Goal: Information Seeking & Learning: Learn about a topic

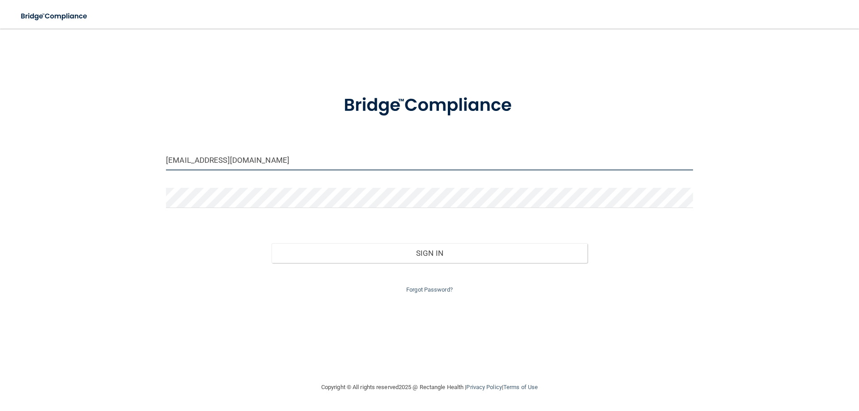
drag, startPoint x: 229, startPoint y: 158, endPoint x: 59, endPoint y: 159, distance: 169.1
click at [59, 159] on div "[EMAIL_ADDRESS][DOMAIN_NAME] Invalid email/password. You don't have permission …" at bounding box center [429, 205] width 823 height 335
type input "[EMAIL_ADDRESS][DOMAIN_NAME]"
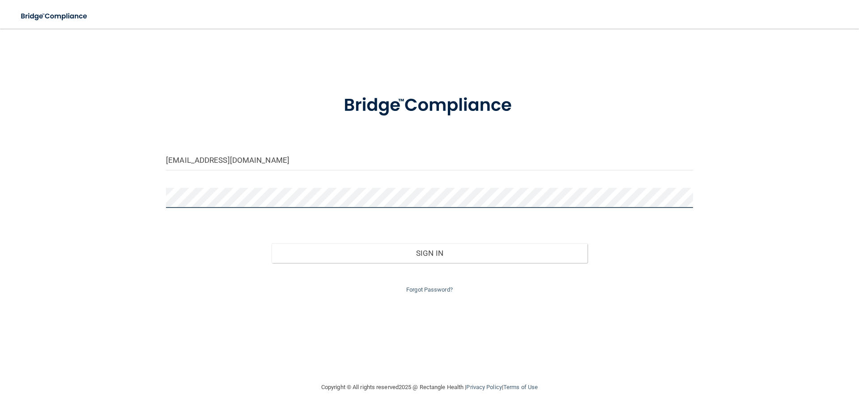
click at [271, 243] on button "Sign In" at bounding box center [429, 253] width 316 height 20
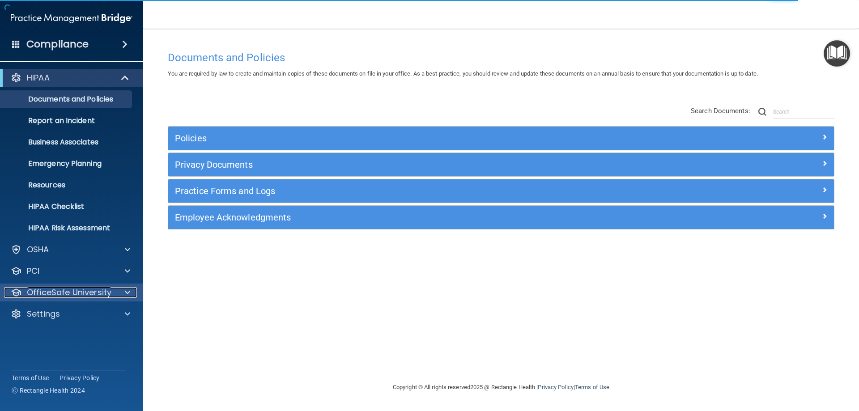
click at [109, 296] on p "OfficeSafe University" at bounding box center [69, 292] width 85 height 11
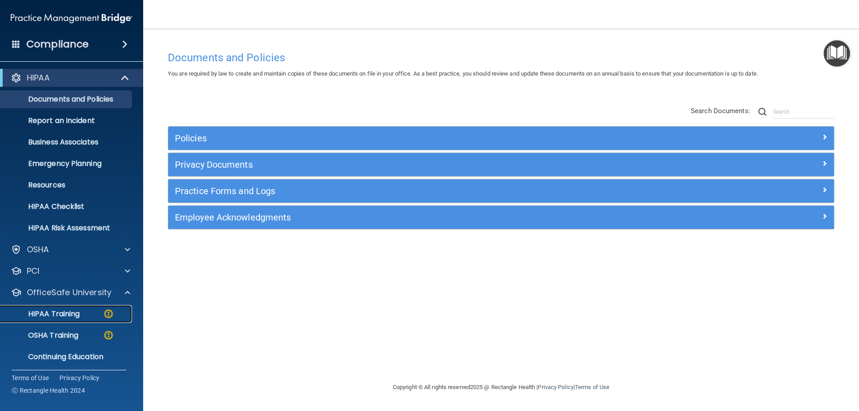
click at [98, 316] on div "HIPAA Training" at bounding box center [67, 313] width 122 height 9
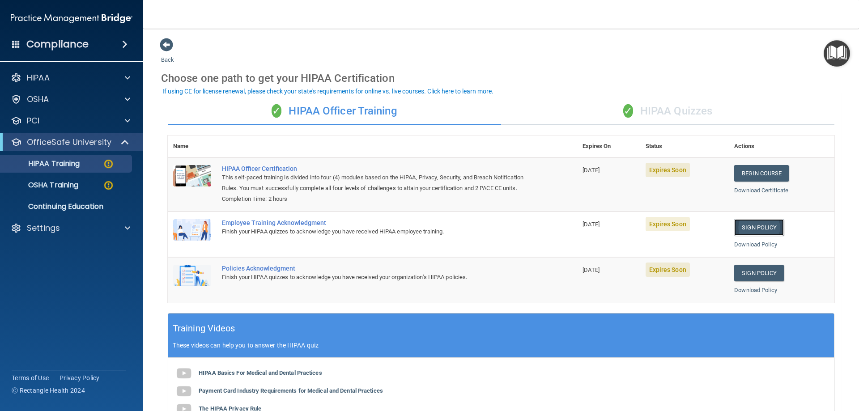
click at [745, 236] on link "Sign Policy" at bounding box center [759, 227] width 50 height 17
click at [759, 281] on link "Sign Policy" at bounding box center [759, 273] width 50 height 17
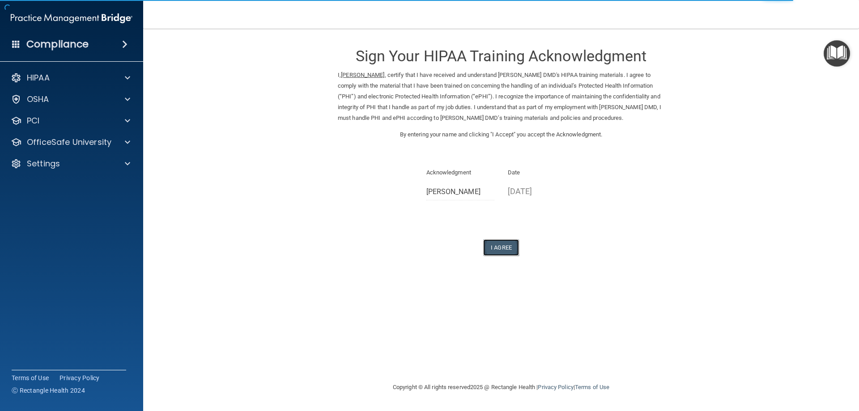
click at [507, 246] on button "I Agree" at bounding box center [501, 247] width 36 height 17
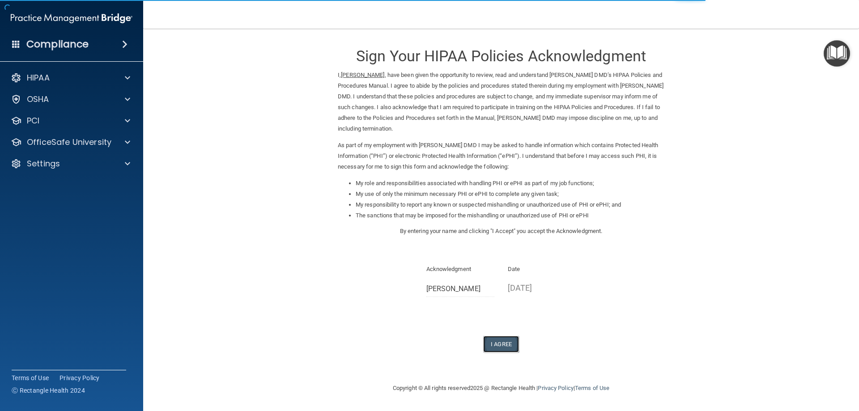
click at [502, 345] on button "I Agree" at bounding box center [501, 344] width 36 height 17
click at [64, 42] on h4 "Compliance" at bounding box center [57, 44] width 62 height 13
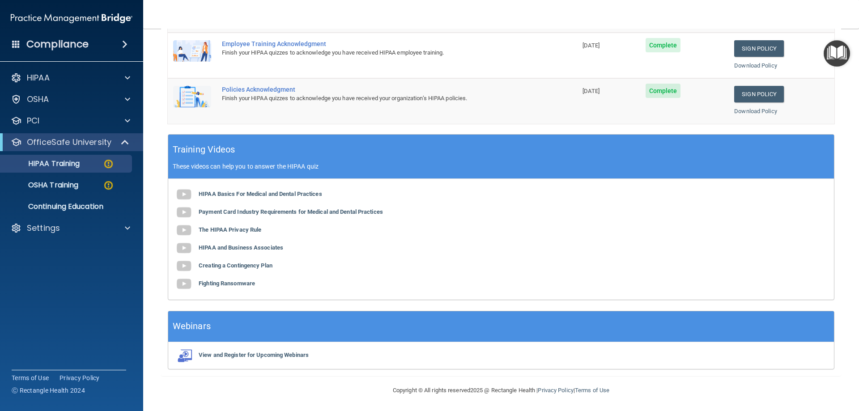
scroll to position [102, 0]
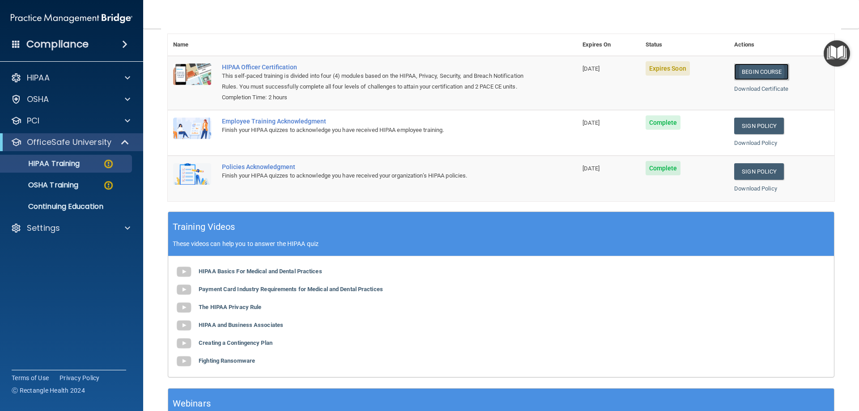
click at [766, 76] on link "Begin Course" at bounding box center [761, 72] width 55 height 17
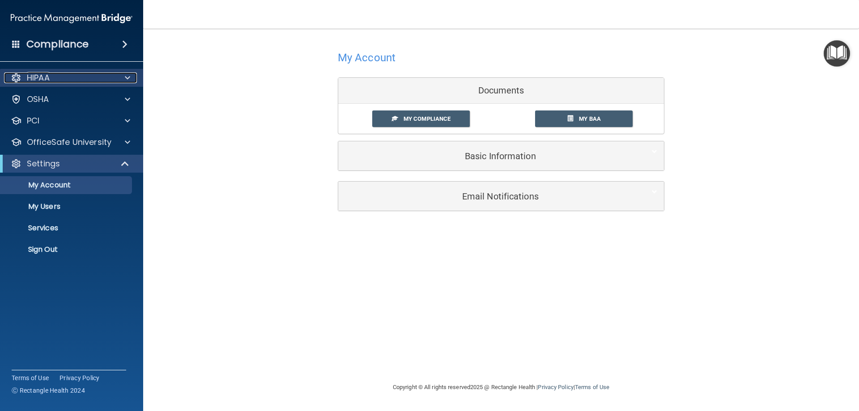
click at [78, 75] on div "HIPAA" at bounding box center [59, 77] width 111 height 11
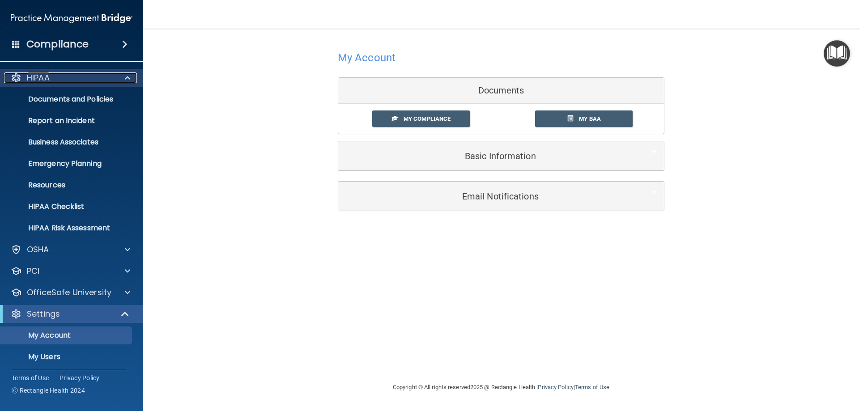
click at [127, 78] on span at bounding box center [127, 77] width 5 height 11
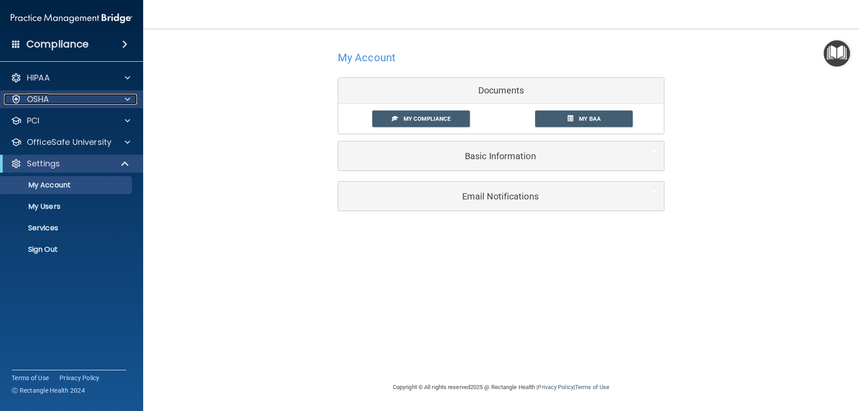
click at [127, 104] on span at bounding box center [127, 99] width 5 height 11
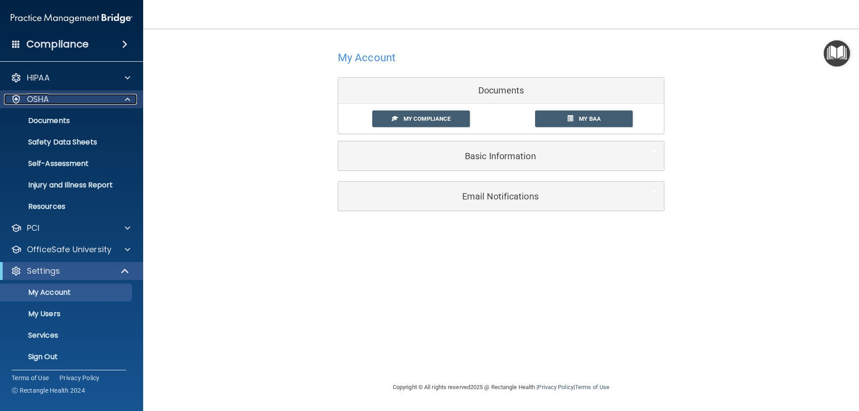
click at [124, 104] on div at bounding box center [126, 99] width 22 height 11
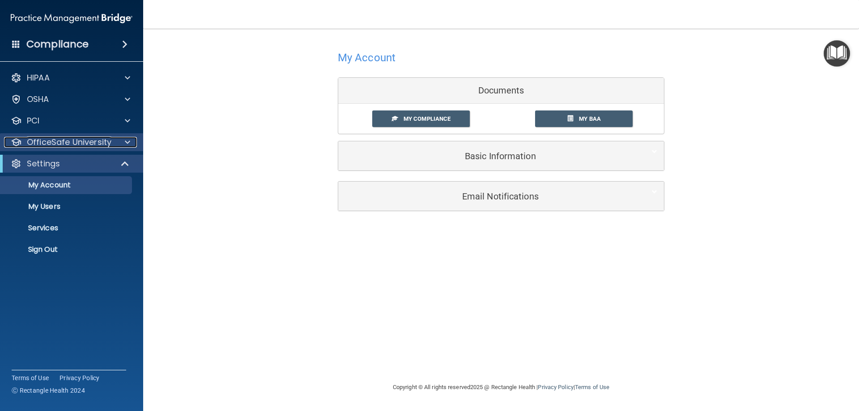
click at [126, 144] on span at bounding box center [127, 142] width 5 height 11
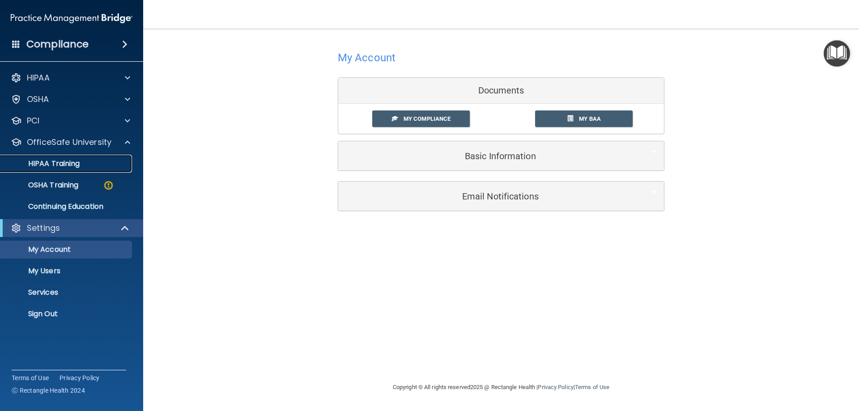
click at [89, 165] on div "HIPAA Training" at bounding box center [67, 163] width 122 height 9
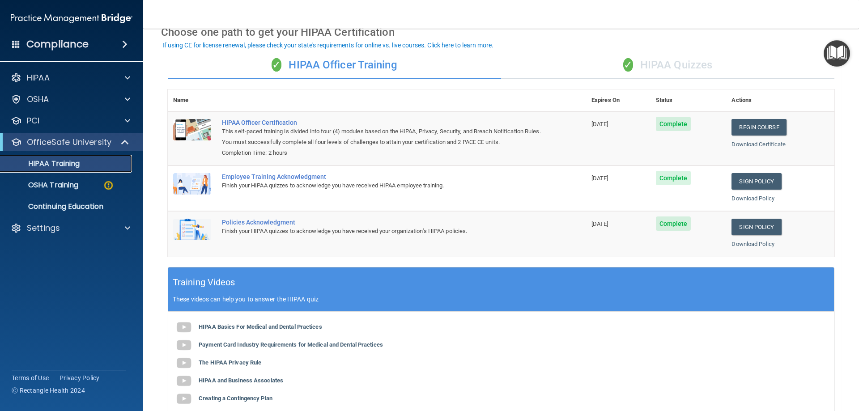
scroll to position [1, 0]
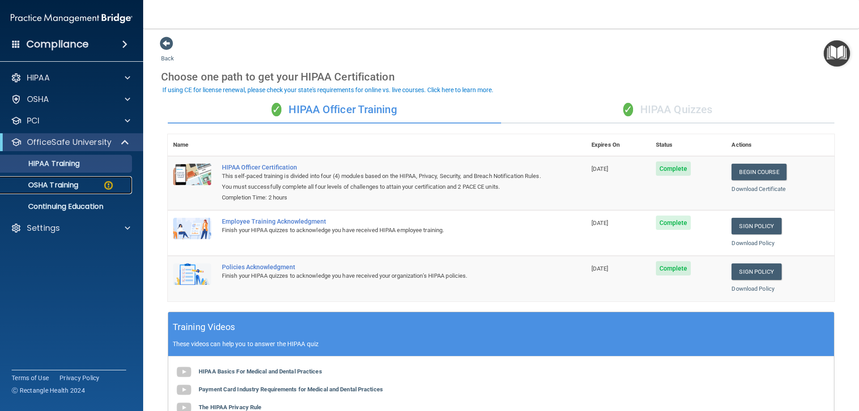
click at [84, 186] on div "OSHA Training" at bounding box center [67, 185] width 122 height 9
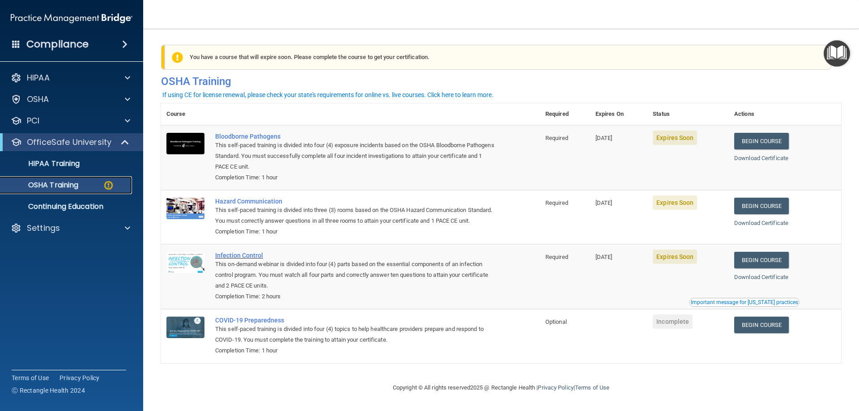
scroll to position [11, 0]
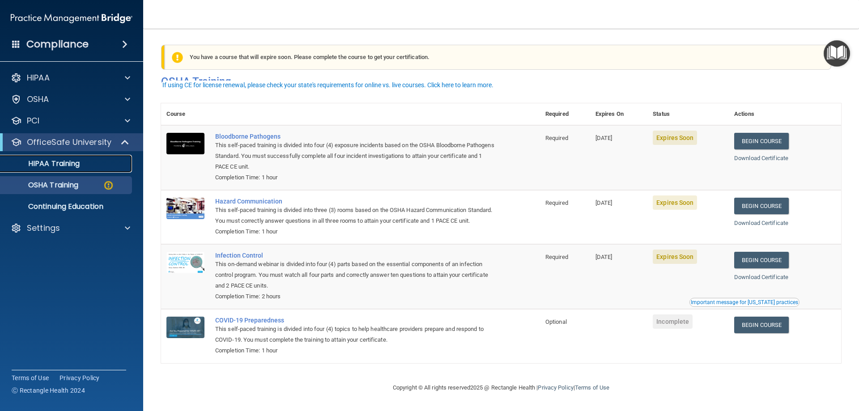
click at [87, 167] on div "HIPAA Training" at bounding box center [67, 163] width 122 height 9
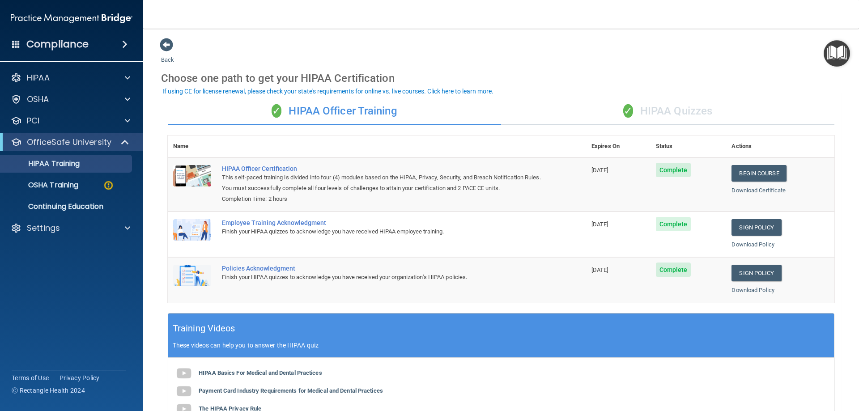
click at [636, 111] on div "✓ HIPAA Quizzes" at bounding box center [667, 111] width 333 height 27
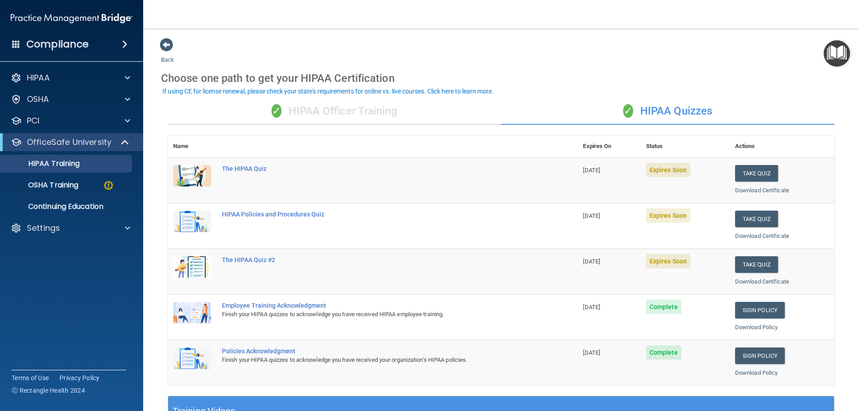
scroll to position [45, 0]
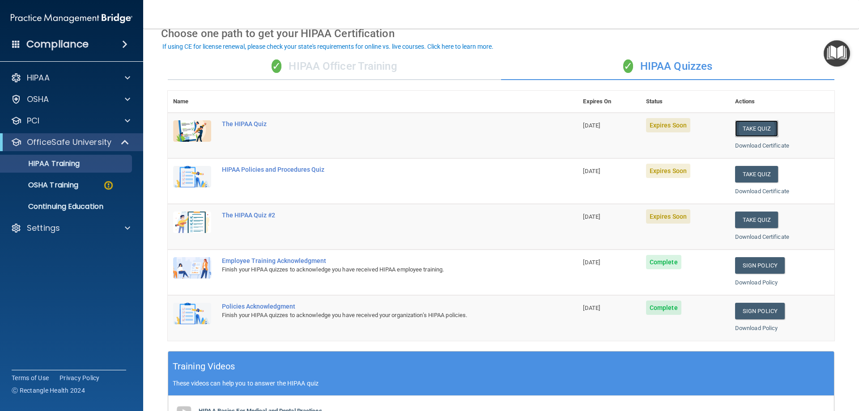
click at [761, 128] on button "Take Quiz" at bounding box center [756, 128] width 43 height 17
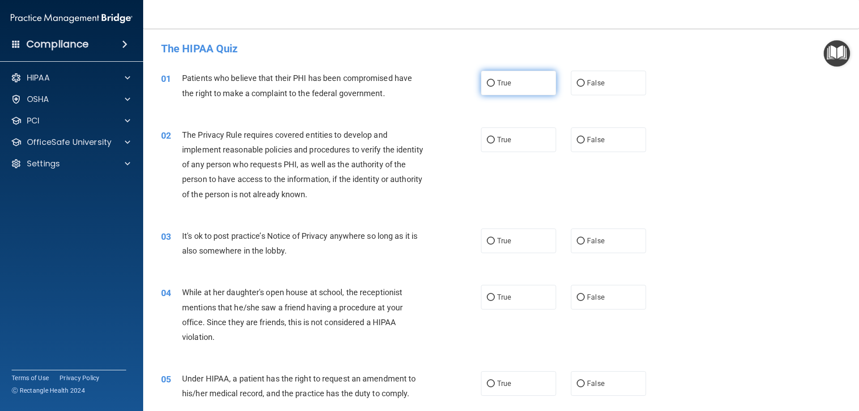
click at [497, 82] on span "True" at bounding box center [504, 83] width 14 height 8
click at [495, 82] on input "True" at bounding box center [491, 83] width 8 height 7
radio input "true"
click at [508, 141] on label "True" at bounding box center [518, 139] width 75 height 25
click at [495, 141] on input "True" at bounding box center [491, 140] width 8 height 7
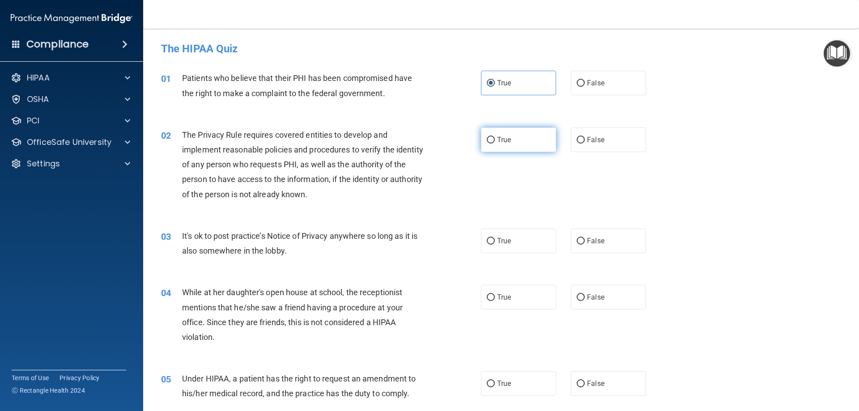
radio input "true"
click at [594, 249] on label "False" at bounding box center [608, 241] width 75 height 25
click at [585, 245] on input "False" at bounding box center [580, 241] width 8 height 7
radio input "true"
click at [506, 296] on span "True" at bounding box center [504, 297] width 14 height 8
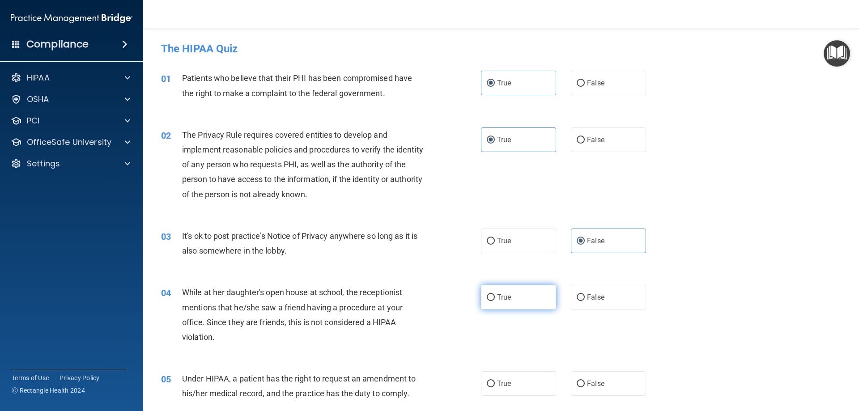
click at [495, 296] on input "True" at bounding box center [491, 297] width 8 height 7
radio input "true"
drag, startPoint x: 508, startPoint y: 296, endPoint x: 604, endPoint y: 338, distance: 104.9
click at [606, 338] on div "04 While at her daughter's open house at school, the receptionist mentions that…" at bounding box center [500, 317] width 693 height 86
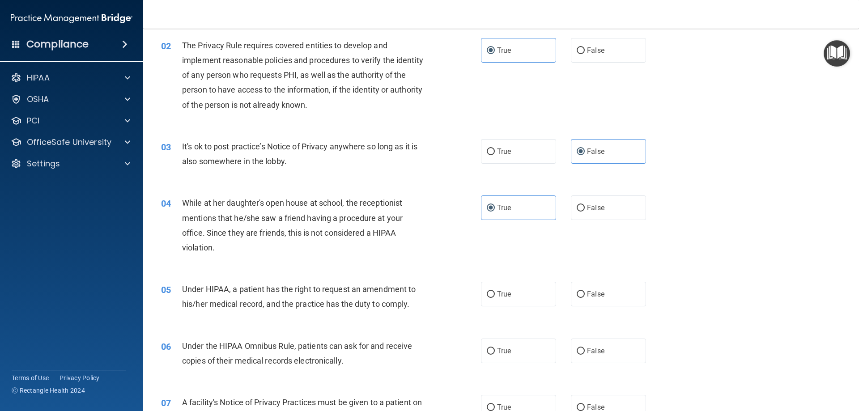
scroll to position [268, 0]
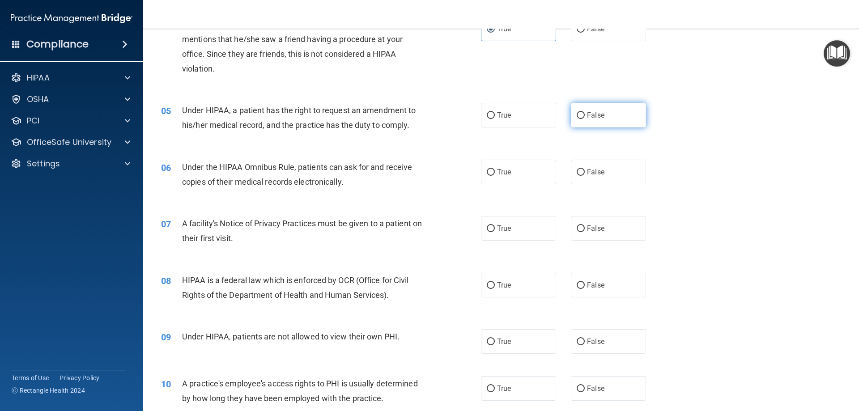
click at [591, 116] on span "False" at bounding box center [595, 115] width 17 height 8
click at [585, 116] on input "False" at bounding box center [580, 115] width 8 height 7
radio input "true"
click at [501, 178] on label "True" at bounding box center [518, 172] width 75 height 25
click at [495, 176] on input "True" at bounding box center [491, 172] width 8 height 7
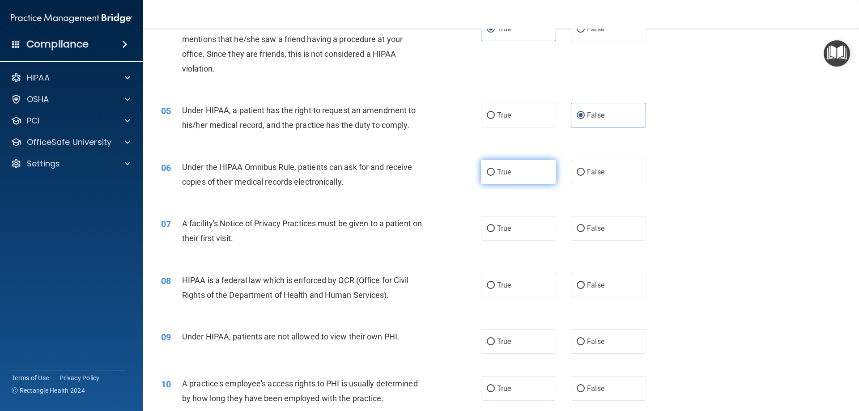
radio input "true"
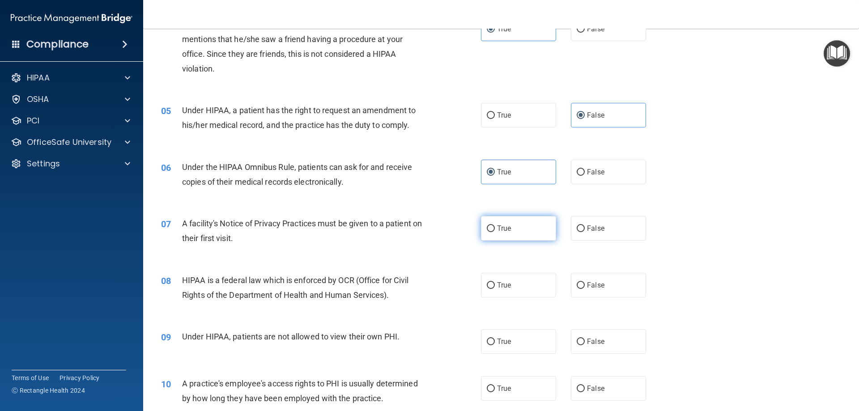
click at [515, 233] on label "True" at bounding box center [518, 228] width 75 height 25
click at [495, 232] on input "True" at bounding box center [491, 228] width 8 height 7
radio input "true"
click at [515, 293] on label "True" at bounding box center [518, 285] width 75 height 25
click at [495, 289] on input "True" at bounding box center [491, 285] width 8 height 7
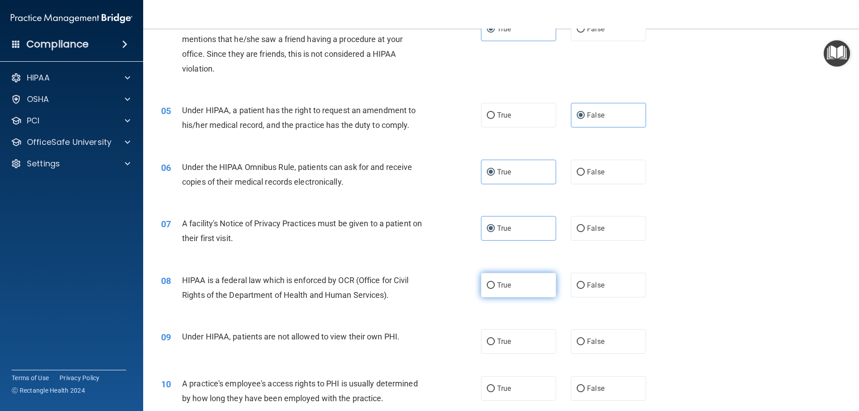
radio input "true"
click at [590, 338] on span "False" at bounding box center [595, 341] width 17 height 8
click at [585, 339] on input "False" at bounding box center [580, 342] width 8 height 7
radio input "true"
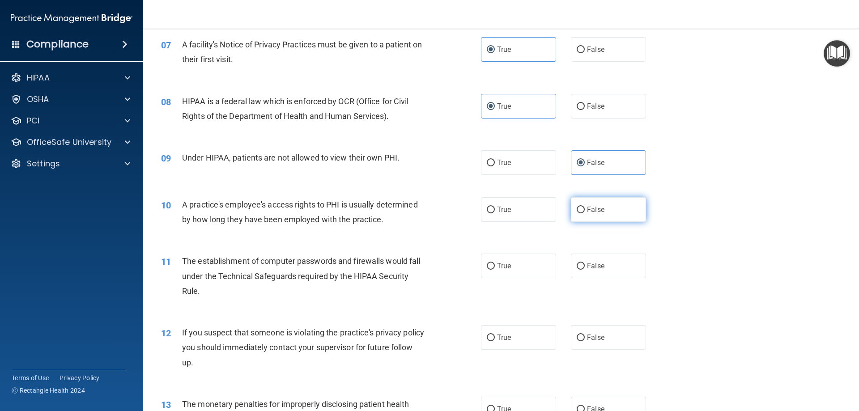
click at [593, 210] on span "False" at bounding box center [595, 209] width 17 height 8
click at [585, 210] on input "False" at bounding box center [580, 210] width 8 height 7
radio input "true"
click at [514, 267] on label "True" at bounding box center [518, 266] width 75 height 25
click at [495, 267] on input "True" at bounding box center [491, 266] width 8 height 7
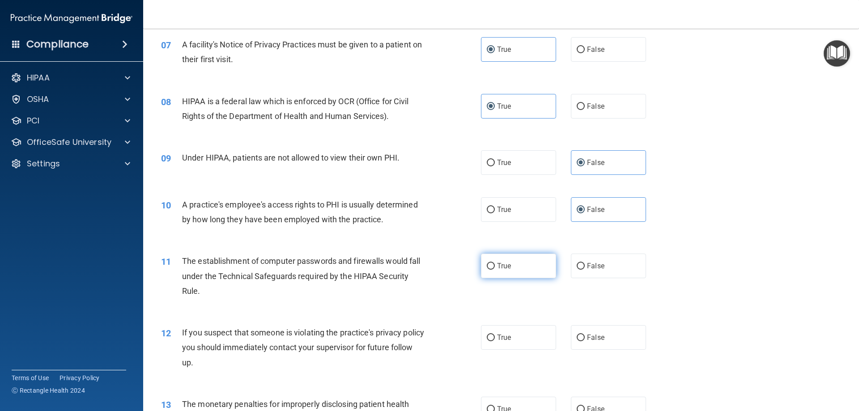
radio input "true"
click at [581, 329] on label "False" at bounding box center [608, 337] width 75 height 25
click at [581, 335] on input "False" at bounding box center [580, 338] width 8 height 7
radio input "true"
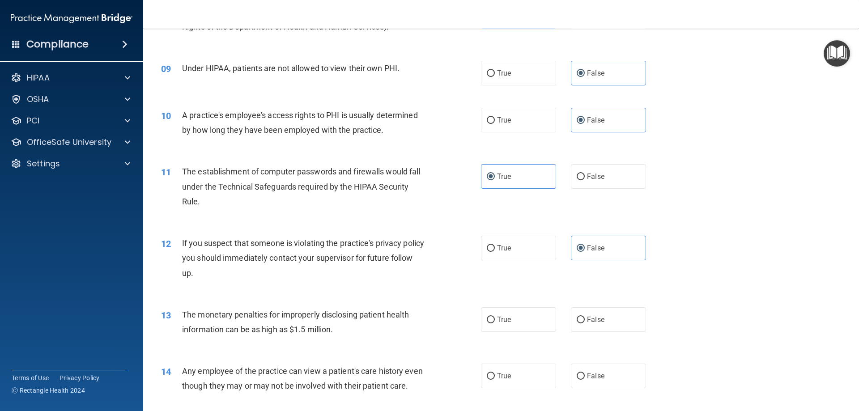
scroll to position [581, 0]
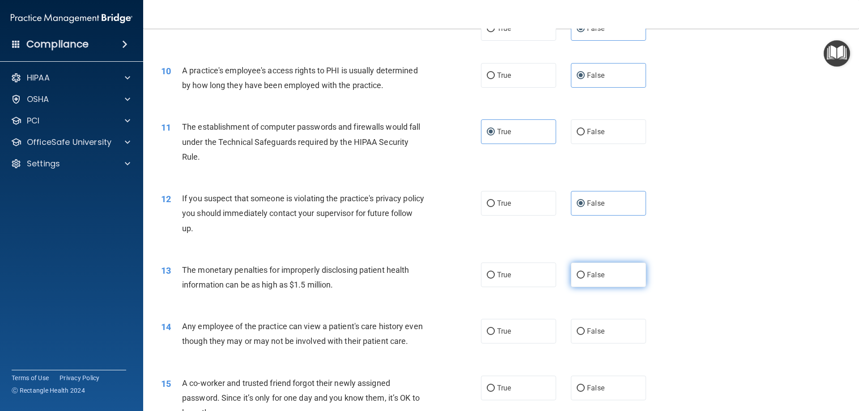
click at [597, 281] on label "False" at bounding box center [608, 275] width 75 height 25
click at [585, 279] on input "False" at bounding box center [580, 275] width 8 height 7
radio input "true"
click at [587, 326] on label "False" at bounding box center [608, 331] width 75 height 25
click at [585, 328] on input "False" at bounding box center [580, 331] width 8 height 7
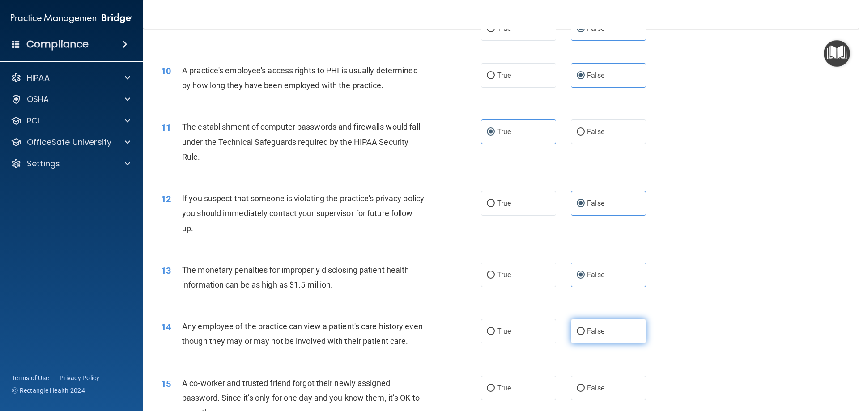
radio input "true"
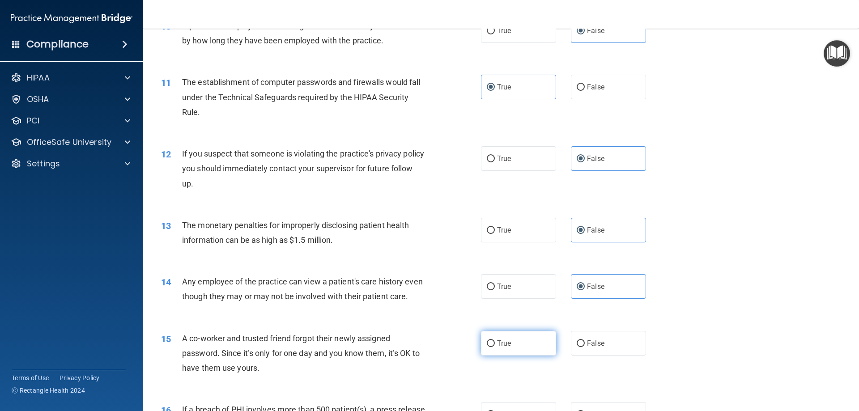
click at [498, 347] on span "True" at bounding box center [504, 343] width 14 height 8
click at [495, 347] on input "True" at bounding box center [491, 343] width 8 height 7
radio input "true"
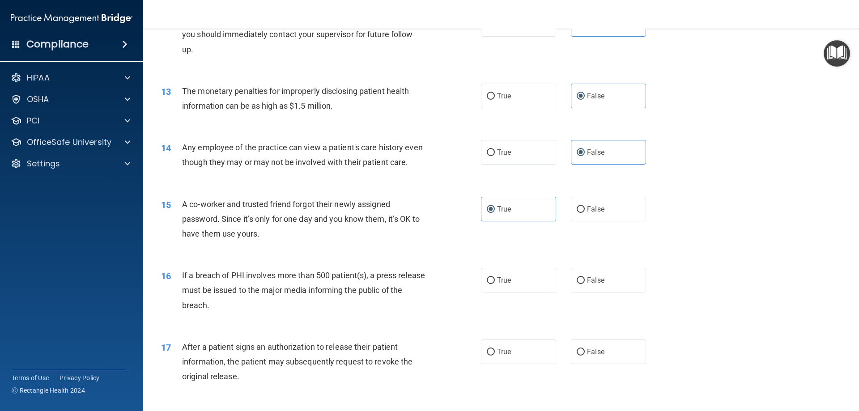
scroll to position [939, 0]
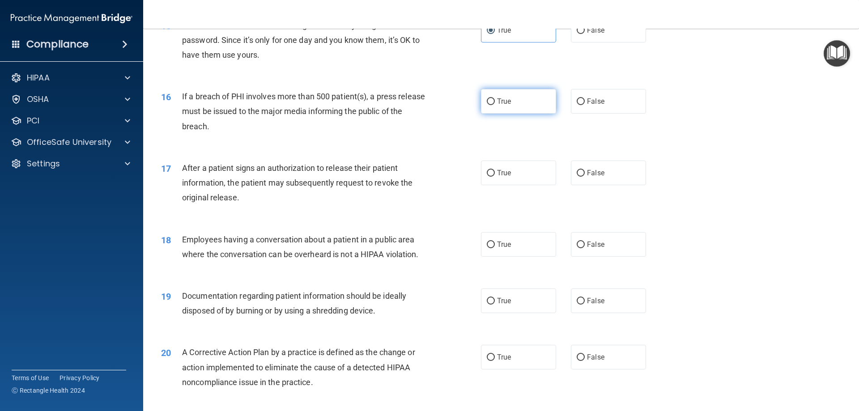
click at [515, 114] on label "True" at bounding box center [518, 101] width 75 height 25
click at [495, 105] on input "True" at bounding box center [491, 101] width 8 height 7
radio input "true"
drag, startPoint x: 505, startPoint y: 182, endPoint x: 504, endPoint y: 186, distance: 4.6
click at [505, 185] on label "True" at bounding box center [518, 173] width 75 height 25
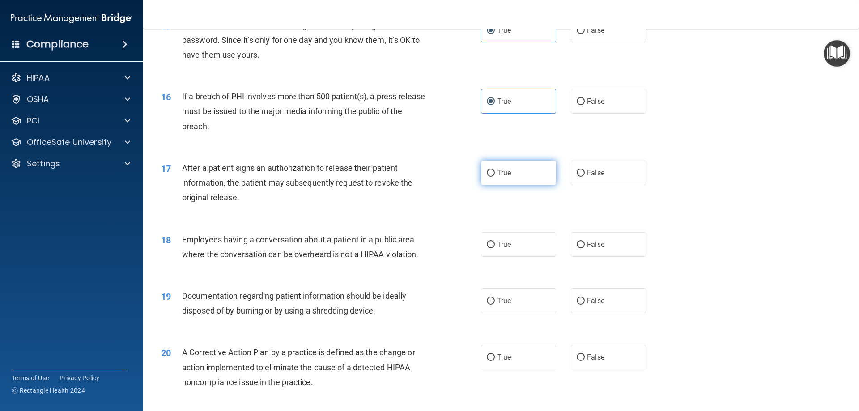
click at [495, 177] on input "True" at bounding box center [491, 173] width 8 height 7
radio input "true"
click at [492, 252] on label "True" at bounding box center [518, 244] width 75 height 25
click at [492, 248] on input "True" at bounding box center [491, 245] width 8 height 7
radio input "true"
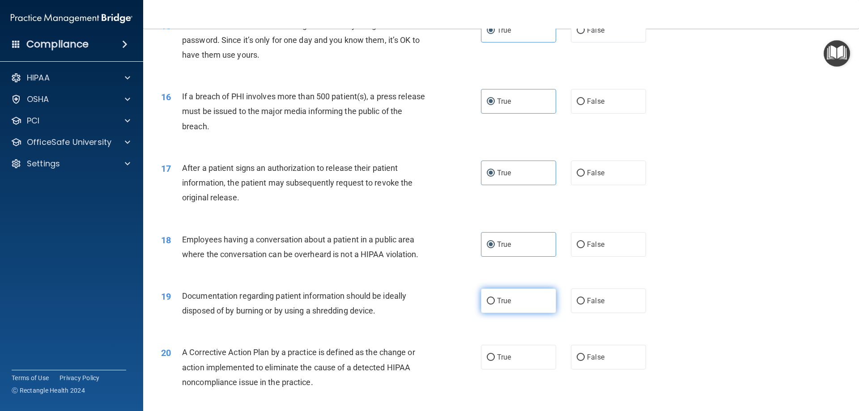
click at [508, 306] on label "True" at bounding box center [518, 300] width 75 height 25
click at [495, 305] on input "True" at bounding box center [491, 301] width 8 height 7
radio input "true"
click at [509, 369] on label "True" at bounding box center [518, 357] width 75 height 25
click at [495, 361] on input "True" at bounding box center [491, 357] width 8 height 7
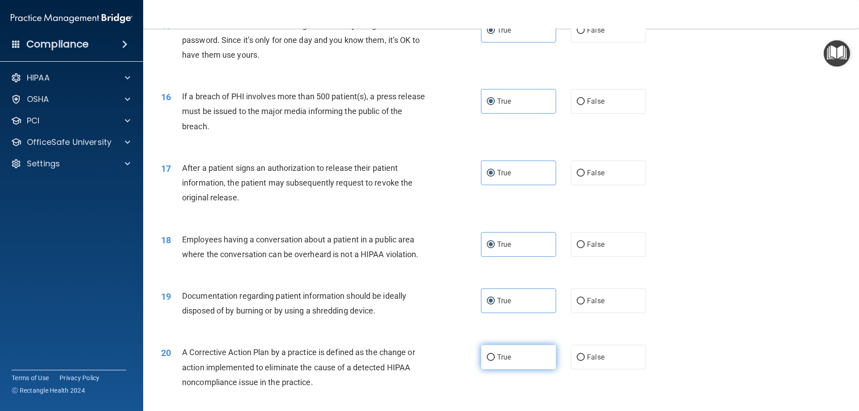
radio input "true"
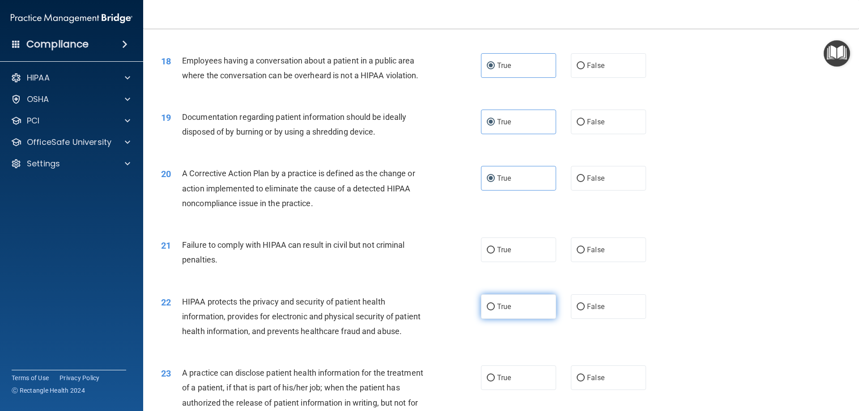
scroll to position [1163, 0]
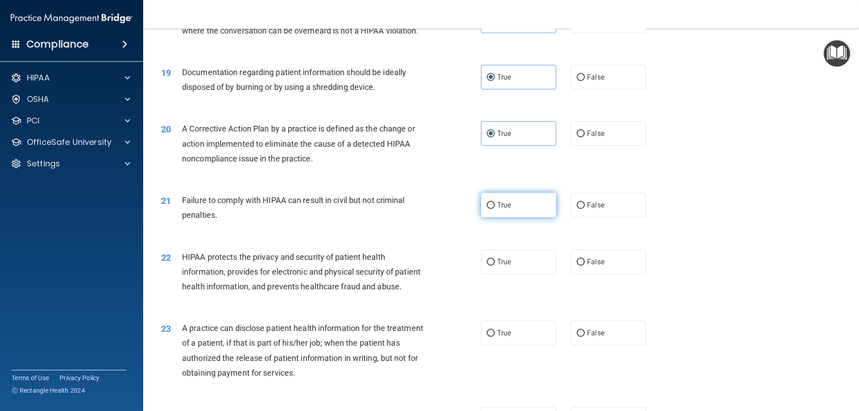
click at [515, 217] on label "True" at bounding box center [518, 205] width 75 height 25
click at [495, 209] on input "True" at bounding box center [491, 205] width 8 height 7
radio input "true"
click at [514, 274] on label "True" at bounding box center [518, 262] width 75 height 25
click at [495, 266] on input "True" at bounding box center [491, 262] width 8 height 7
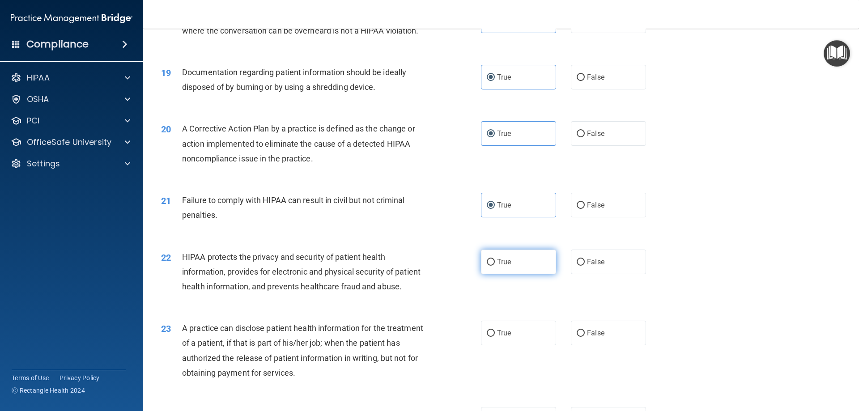
radio input "true"
click at [506, 337] on span "True" at bounding box center [504, 333] width 14 height 8
click at [495, 337] on input "True" at bounding box center [491, 333] width 8 height 7
radio input "true"
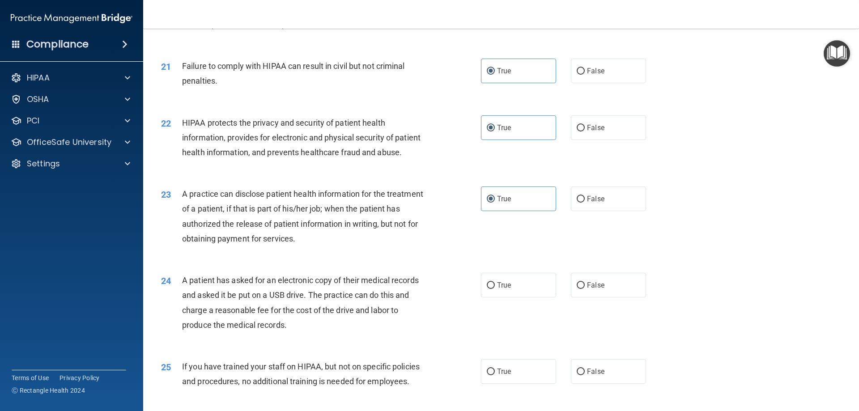
scroll to position [1476, 0]
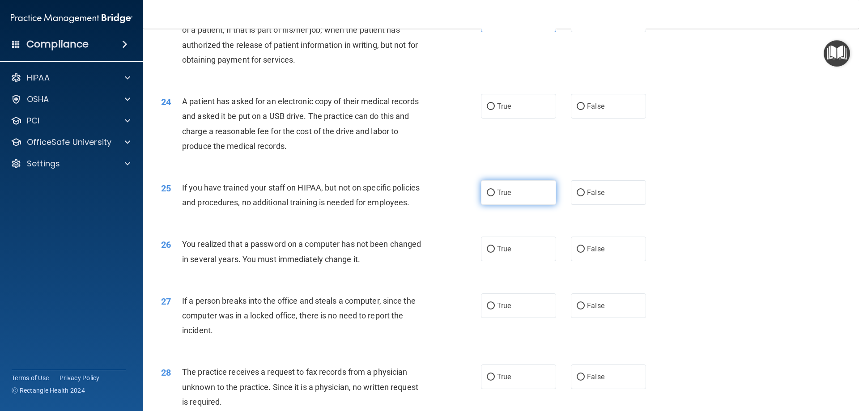
click at [512, 205] on label "True" at bounding box center [518, 192] width 75 height 25
click at [495, 196] on input "True" at bounding box center [491, 193] width 8 height 7
radio input "true"
click at [493, 149] on div "24 A patient has asked for an electronic copy of their medical records and aske…" at bounding box center [500, 126] width 693 height 86
click at [497, 110] on span "True" at bounding box center [504, 106] width 14 height 8
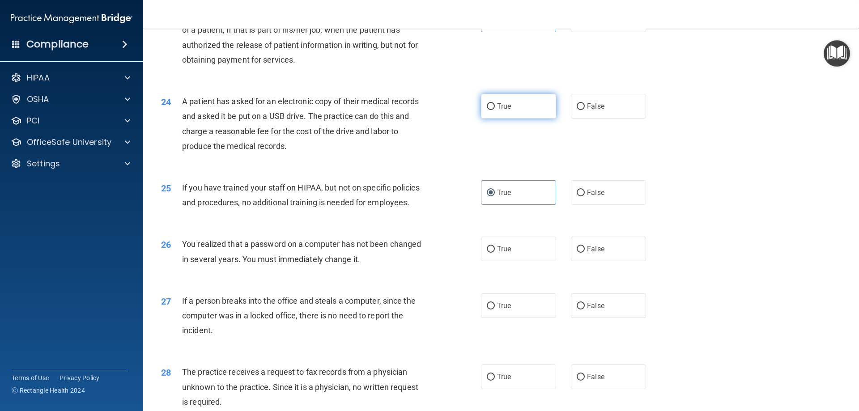
click at [495, 110] on input "True" at bounding box center [491, 106] width 8 height 7
radio input "true"
click at [495, 261] on label "True" at bounding box center [518, 249] width 75 height 25
click at [495, 253] on input "True" at bounding box center [491, 249] width 8 height 7
radio input "true"
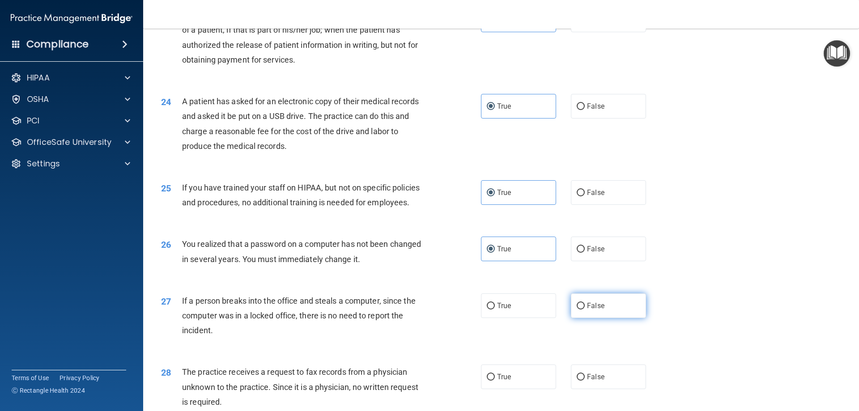
click at [588, 318] on label "False" at bounding box center [608, 305] width 75 height 25
click at [585, 309] on input "False" at bounding box center [580, 306] width 8 height 7
radio input "true"
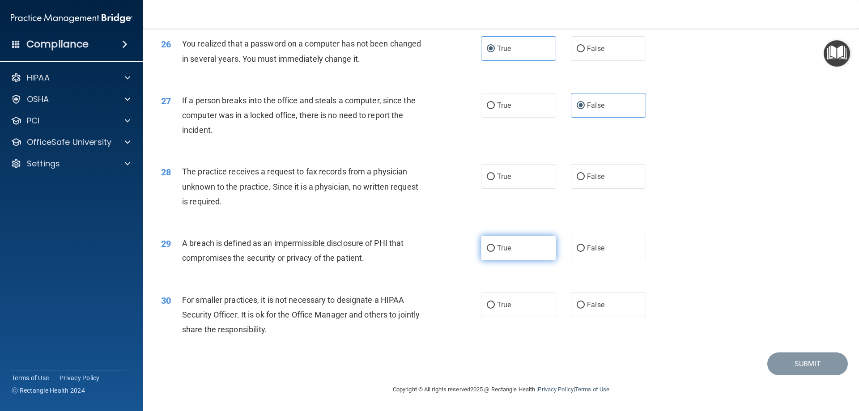
click at [513, 260] on label "True" at bounding box center [518, 248] width 75 height 25
click at [495, 252] on input "True" at bounding box center [491, 248] width 8 height 7
radio input "true"
click at [587, 309] on span "False" at bounding box center [595, 305] width 17 height 8
click at [584, 309] on input "False" at bounding box center [580, 305] width 8 height 7
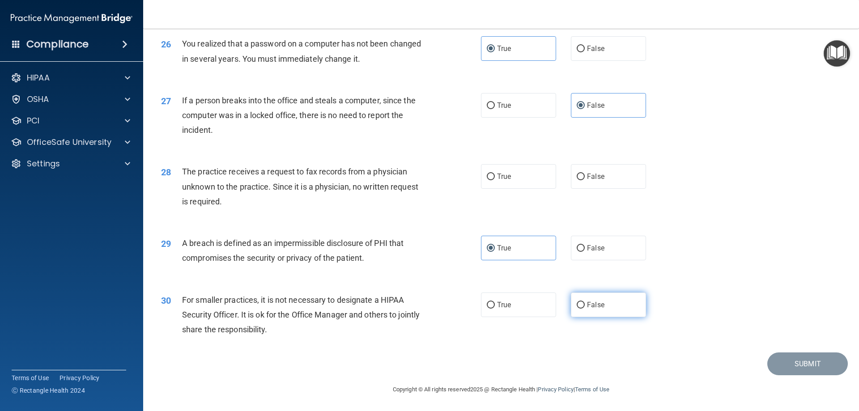
radio input "true"
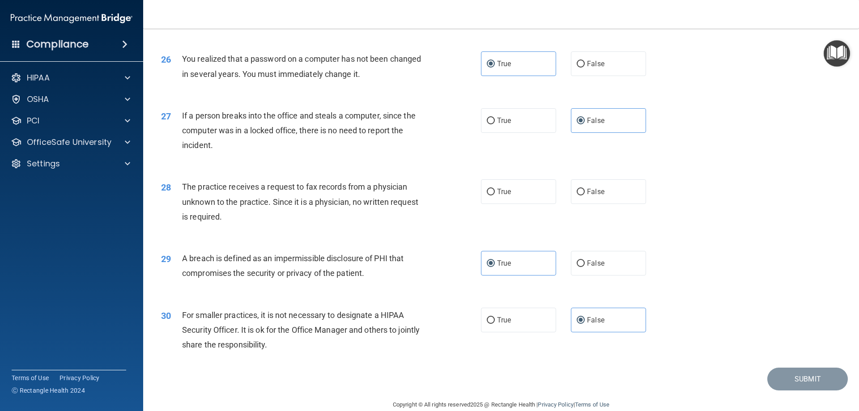
scroll to position [1706, 0]
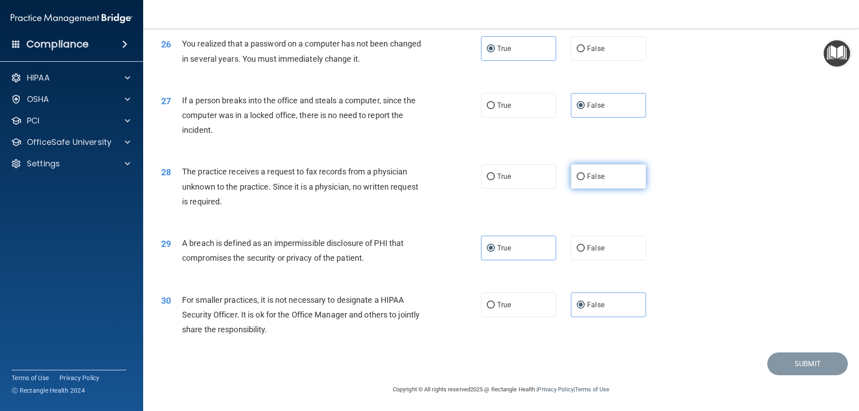
click at [604, 179] on label "False" at bounding box center [608, 176] width 75 height 25
click at [585, 179] on input "False" at bounding box center [580, 177] width 8 height 7
radio input "true"
click at [781, 359] on button "Submit" at bounding box center [807, 363] width 80 height 23
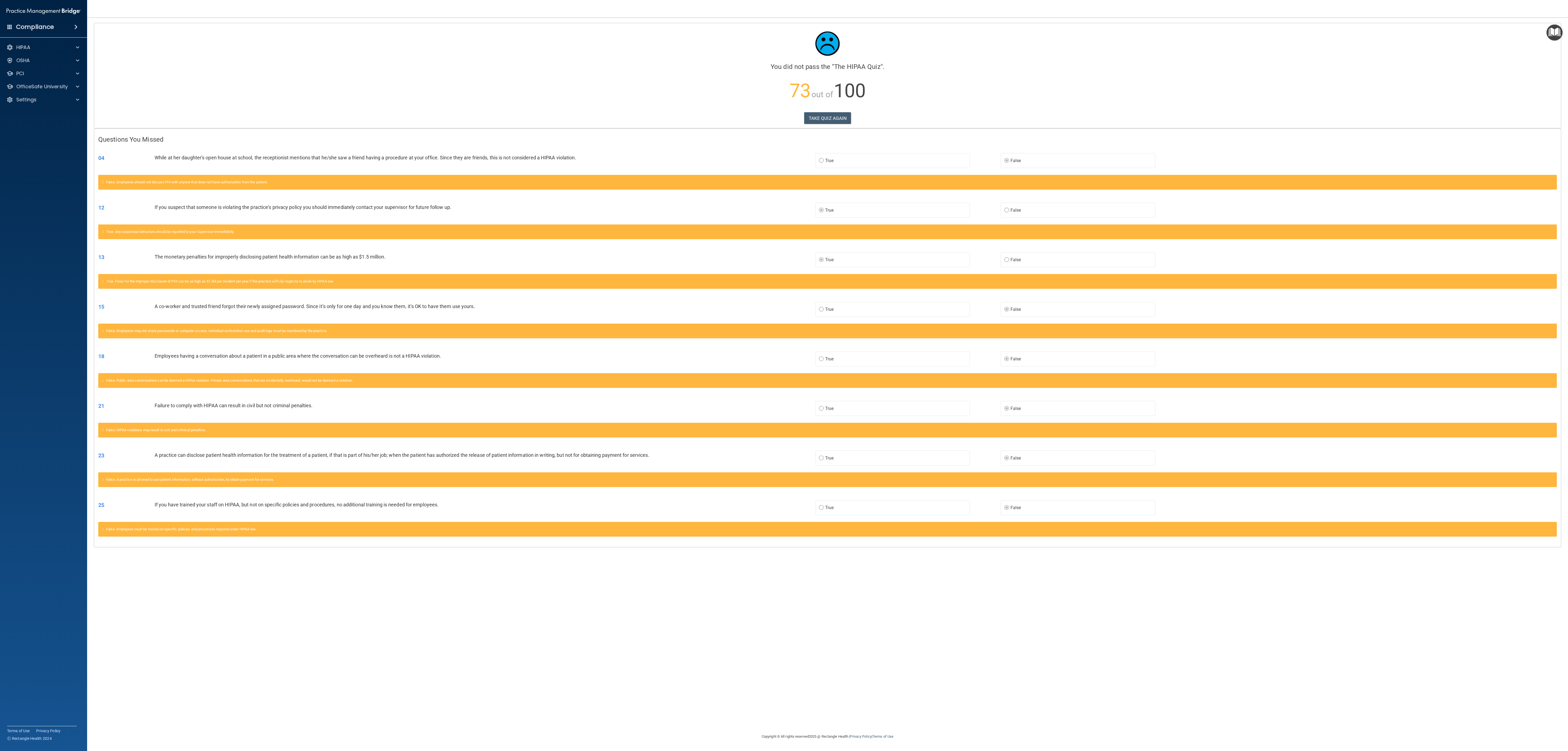
click at [522, 250] on div "Calculating your score.... You did not pass the " The HIPAA Quiz ". 73 out of 1…" at bounding box center [827, 375] width 1459 height 705
click at [522, 77] on p "73 out of 100" at bounding box center [827, 91] width 1458 height 35
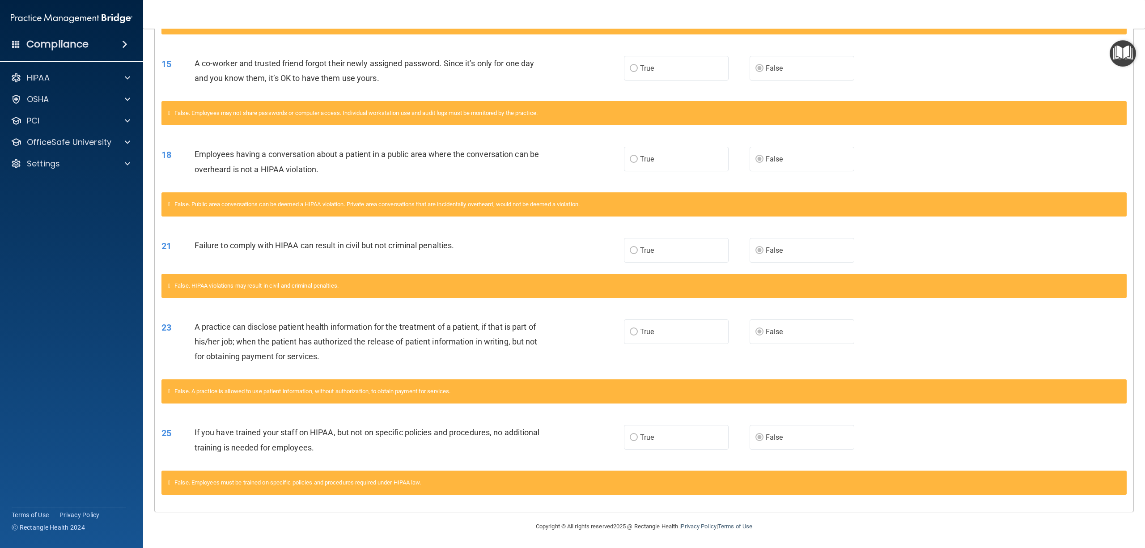
scroll to position [483, 0]
